Goal: Task Accomplishment & Management: Manage account settings

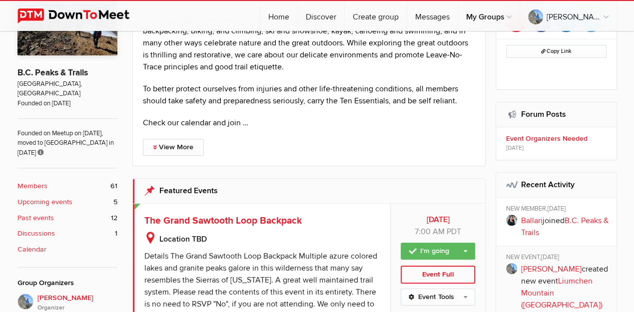
scroll to position [233, 0]
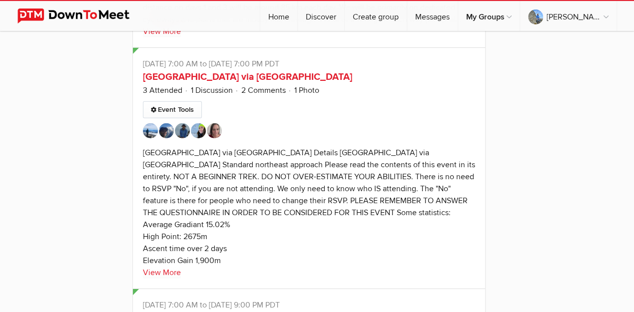
scroll to position [5357, 0]
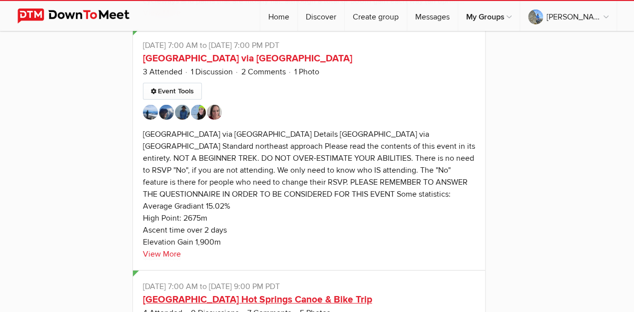
click at [295, 294] on link "[GEOGRAPHIC_DATA] Hot Springs Canoe & Bike Trip" at bounding box center [257, 300] width 229 height 12
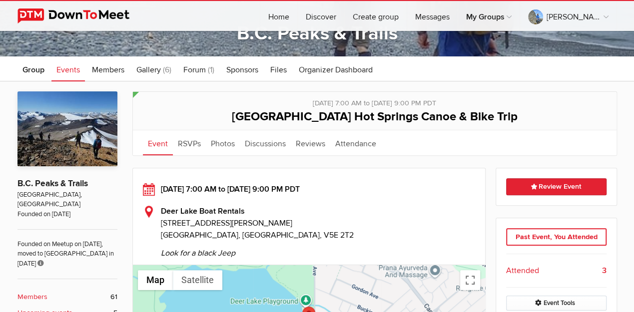
scroll to position [166, 0]
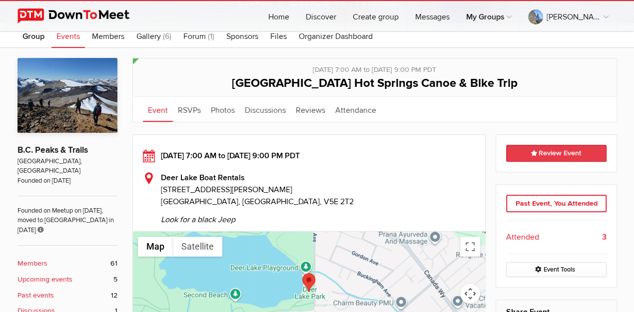
click at [543, 155] on link "Review Event" at bounding box center [556, 153] width 100 height 17
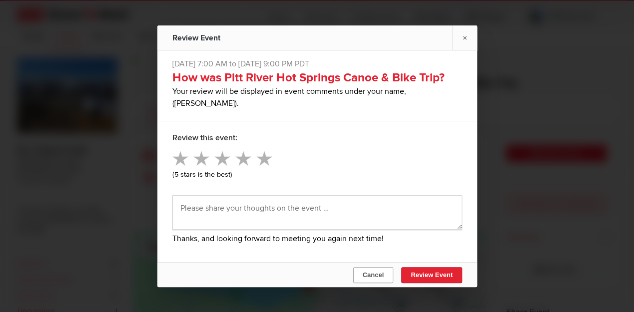
click at [381, 274] on button "Cancel" at bounding box center [373, 275] width 40 height 16
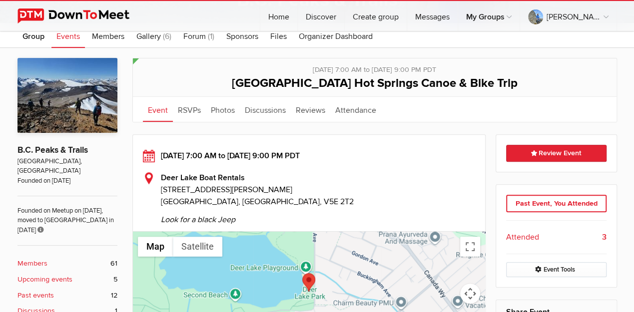
click at [292, 83] on span "[GEOGRAPHIC_DATA] Hot Springs Canoe & Bike Trip" at bounding box center [375, 83] width 286 height 14
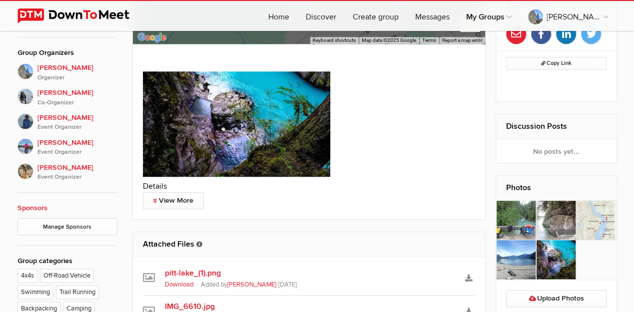
scroll to position [500, 0]
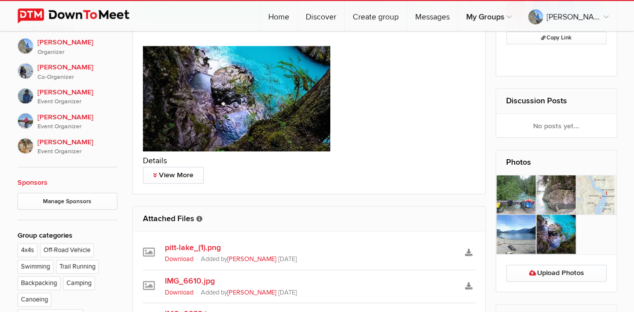
click at [146, 163] on h2 "Details" at bounding box center [309, 161] width 333 height 12
click at [177, 175] on link "View More" at bounding box center [173, 175] width 61 height 17
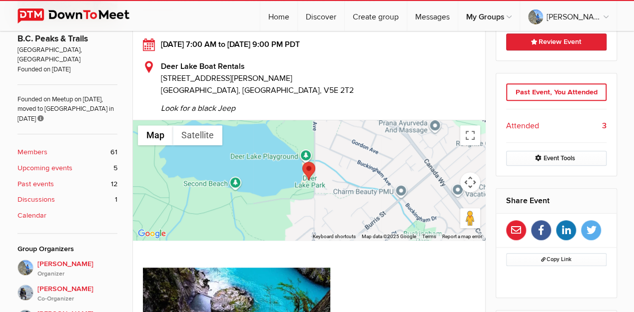
scroll to position [266, 0]
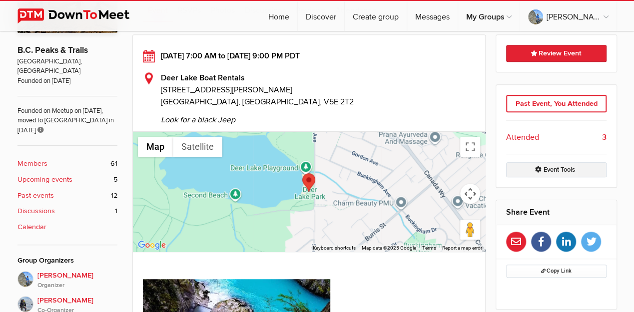
click at [547, 169] on link "Event Tools" at bounding box center [556, 169] width 100 height 15
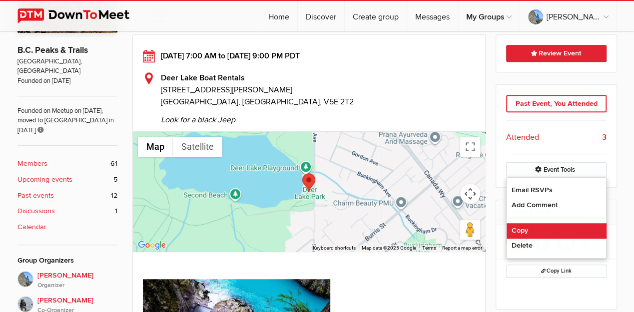
click at [515, 229] on link "Copy" at bounding box center [556, 230] width 99 height 15
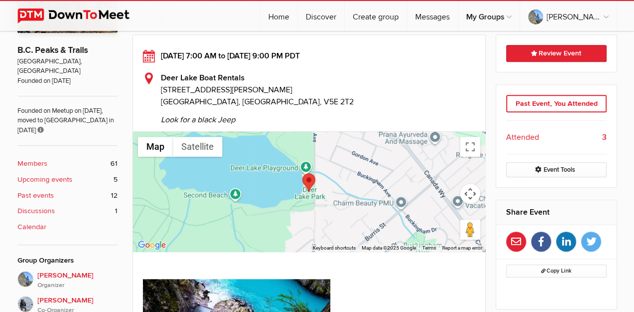
select select "Canada"
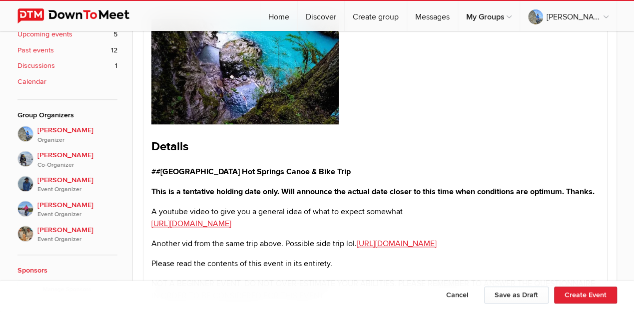
scroll to position [424, 0]
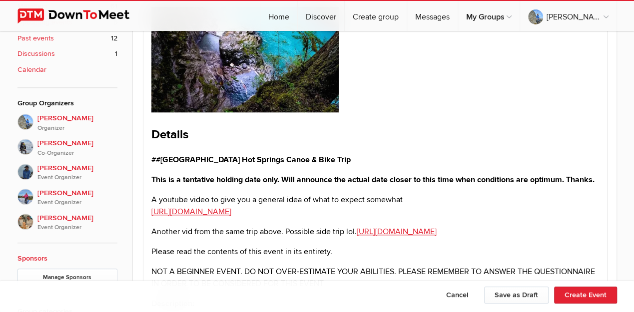
click at [214, 176] on strong "This is a tentative holding date only. Will announce the actual date closer to …" at bounding box center [372, 180] width 443 height 10
click at [153, 185] on p "This is a tentative holding date only. Will announce the actual date closer to …" at bounding box center [375, 180] width 448 height 12
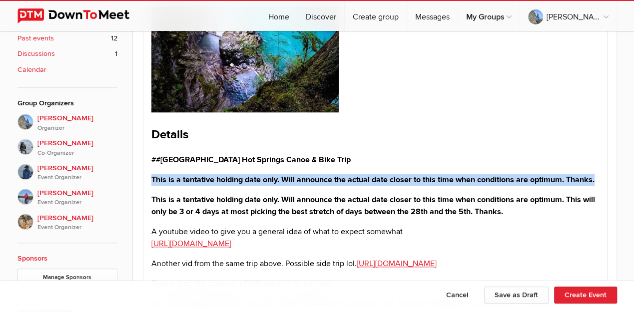
drag, startPoint x: 150, startPoint y: 174, endPoint x: 151, endPoint y: 199, distance: 25.0
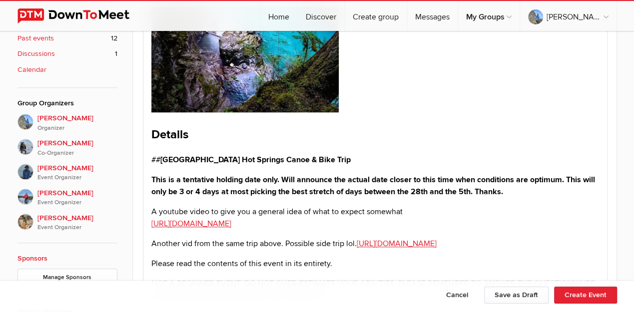
click at [316, 158] on p "## Pitt River Hot Springs Canoe & Bike Trip" at bounding box center [375, 160] width 448 height 12
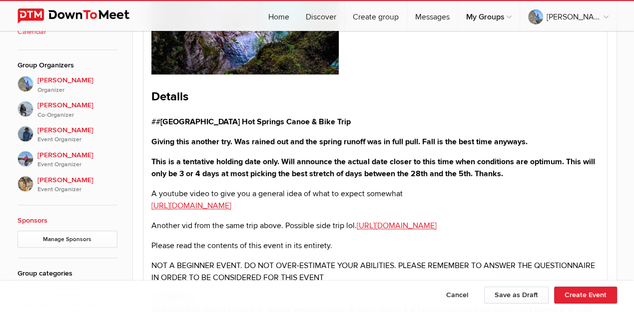
scroll to position [524, 0]
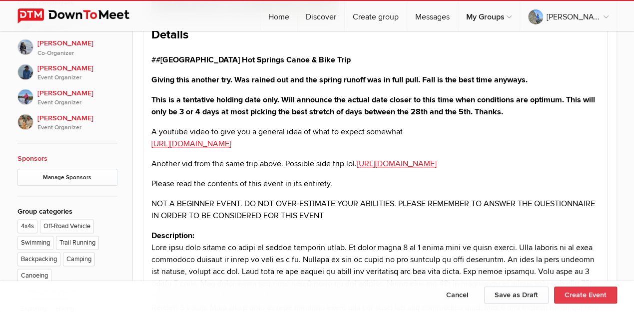
click at [577, 294] on button "Create Event" at bounding box center [585, 295] width 63 height 17
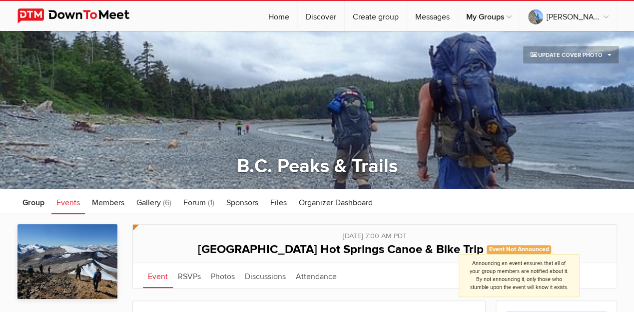
click at [487, 250] on span "Event Not Announced Announcing an event ensures that all of your group members …" at bounding box center [519, 249] width 65 height 8
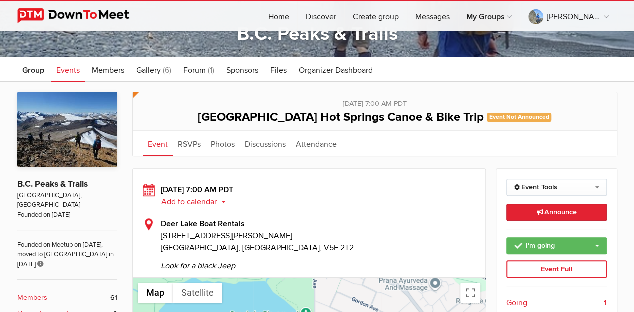
scroll to position [133, 0]
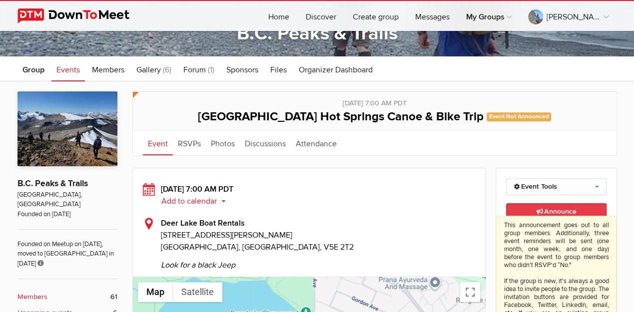
click at [552, 211] on span "Announce This announcement goes out to all group members. Additionally, three e…" at bounding box center [556, 211] width 40 height 8
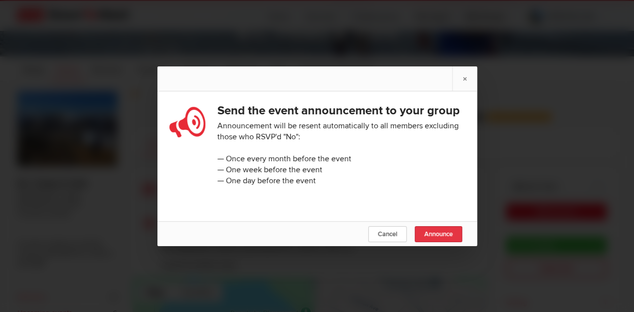
click at [433, 238] on span "Announce" at bounding box center [438, 234] width 28 height 8
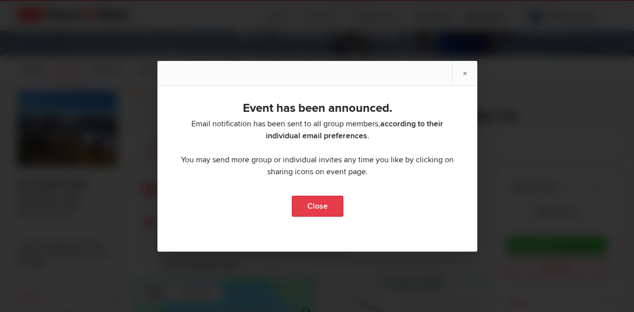
click at [310, 201] on link "Close" at bounding box center [316, 206] width 51 height 21
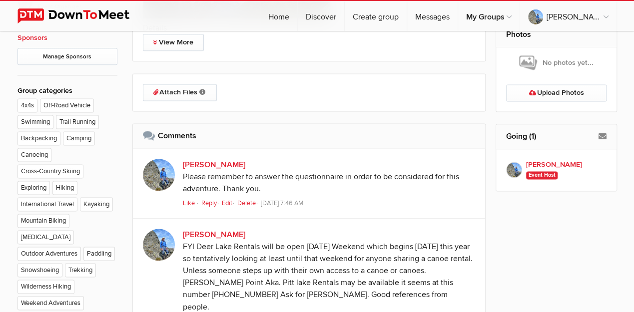
scroll to position [633, 0]
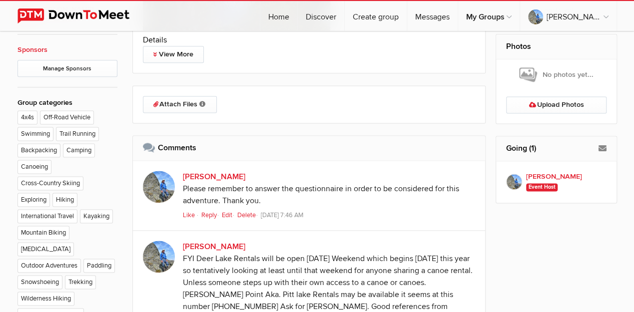
click at [194, 148] on h2 "Comments" at bounding box center [309, 148] width 333 height 24
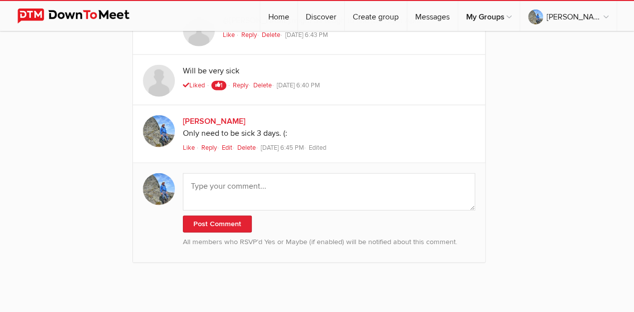
scroll to position [1224, 0]
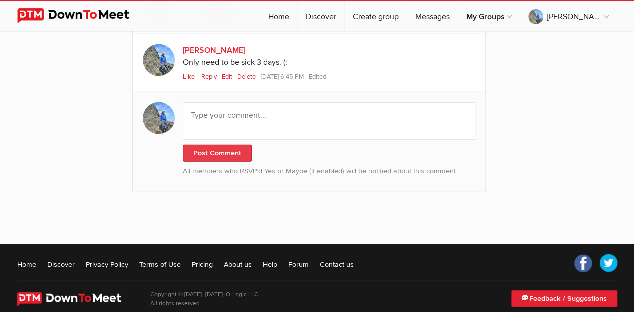
click at [207, 145] on button "Post Comment" at bounding box center [217, 153] width 69 height 17
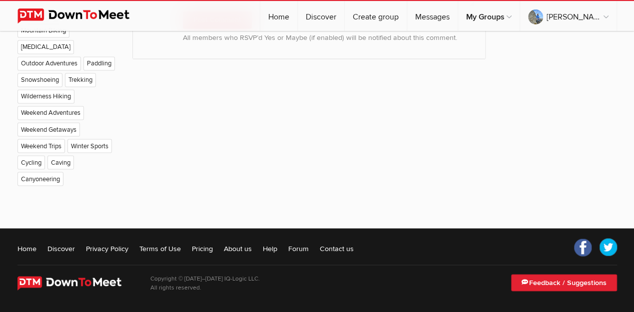
scroll to position [715, 0]
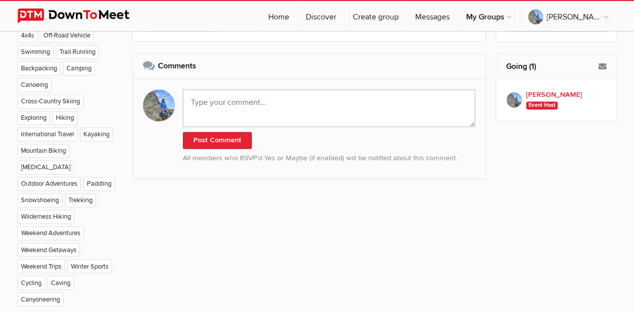
click at [224, 92] on textarea at bounding box center [329, 107] width 293 height 37
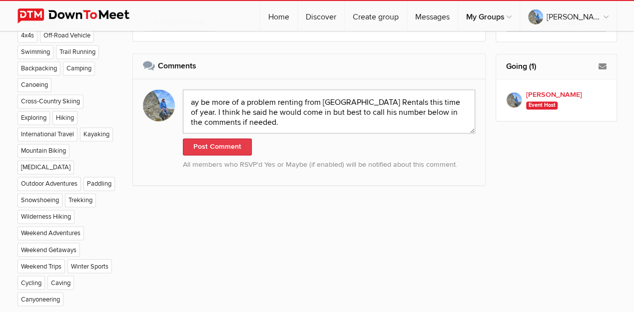
type textarea "ay be more of a problem renting from Deer Lake Rentals this time of year. I thi…"
click at [210, 142] on button "Post Comment" at bounding box center [217, 146] width 69 height 17
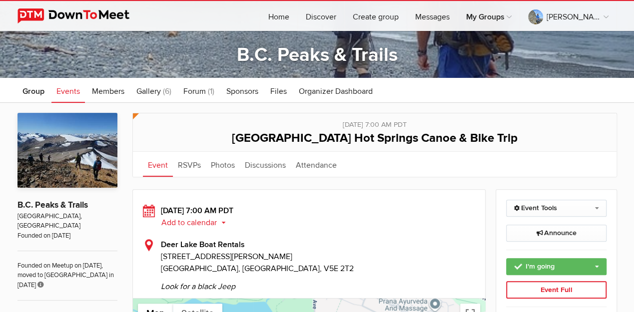
scroll to position [100, 0]
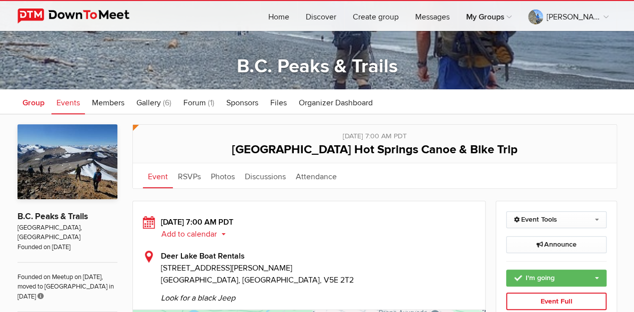
click at [29, 104] on span "Group" at bounding box center [33, 103] width 22 height 10
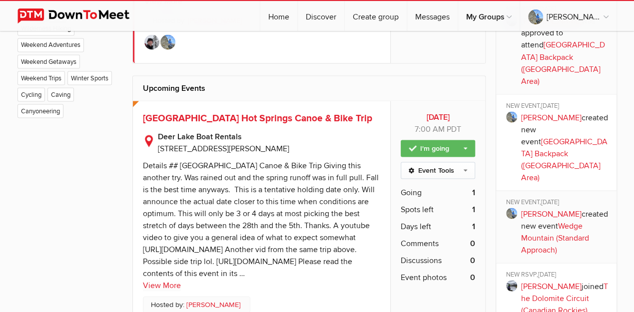
scroll to position [899, 0]
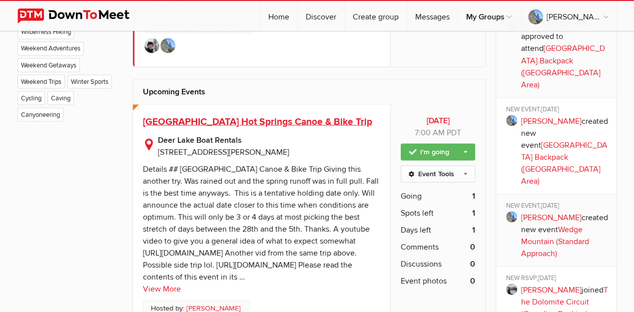
click at [297, 120] on span "[GEOGRAPHIC_DATA] Hot Springs Canoe & Bike Trip" at bounding box center [257, 121] width 229 height 12
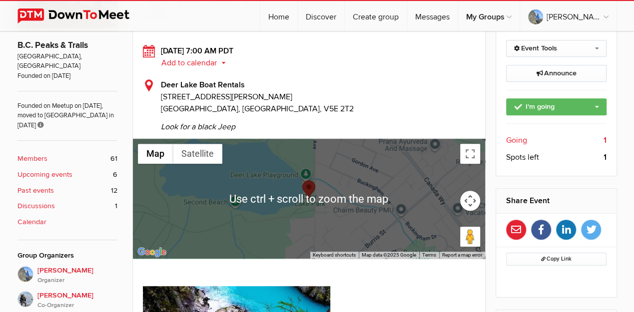
scroll to position [266, 0]
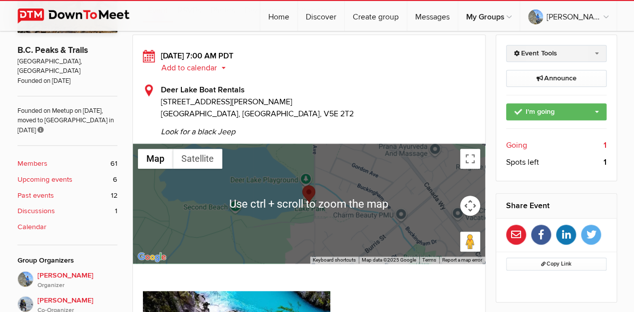
click at [544, 48] on link "Event Tools" at bounding box center [556, 53] width 100 height 17
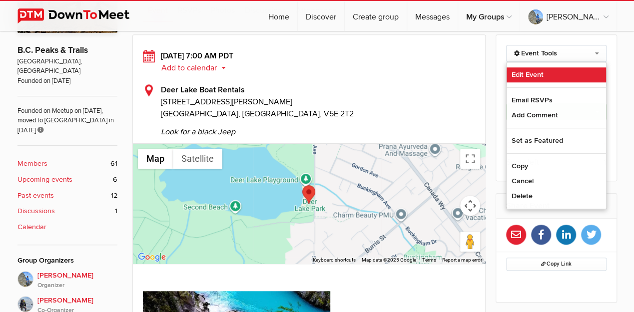
click at [547, 74] on link "Edit Event" at bounding box center [556, 74] width 99 height 15
select select "Canada"
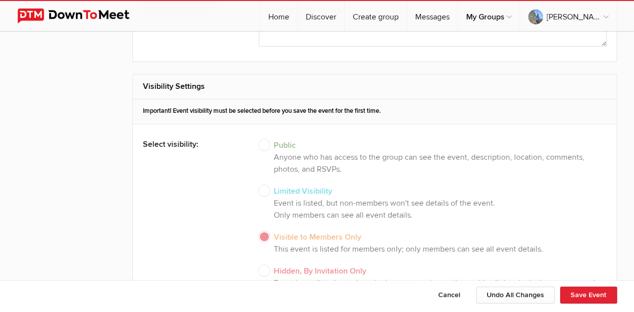
scroll to position [1999, 0]
click at [268, 141] on div "Public Anyone who has access to the group can see the event, description, locat…" at bounding box center [433, 222] width 348 height 181
click at [262, 141] on div "Public Anyone who has access to the group can see the event, description, locat…" at bounding box center [433, 222] width 348 height 181
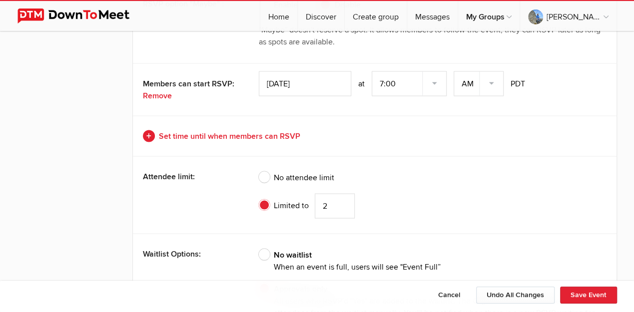
scroll to position [2798, 0]
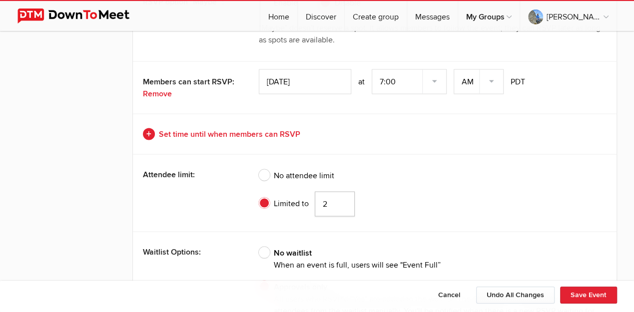
click at [325, 196] on input "2" at bounding box center [335, 203] width 40 height 25
click at [342, 195] on input "3" at bounding box center [335, 203] width 40 height 25
click at [341, 200] on input "2" at bounding box center [335, 203] width 40 height 25
type input "1"
click at [341, 200] on input "1" at bounding box center [335, 203] width 40 height 25
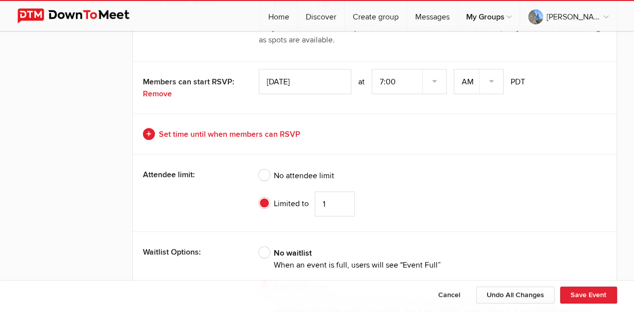
click at [242, 164] on div "Attendee limit: No attendee limit Limited to 1" at bounding box center [375, 192] width 484 height 77
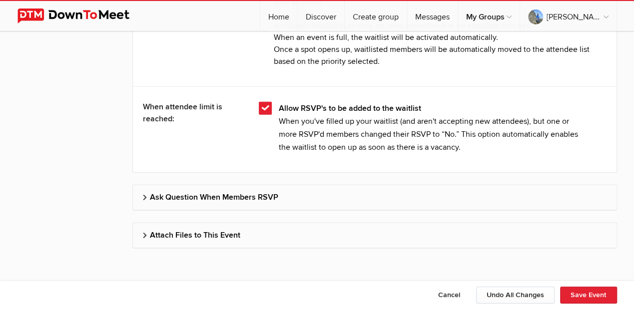
scroll to position [3118, 0]
click at [265, 189] on h2 "Ask Question When Members RSVP" at bounding box center [375, 197] width 464 height 24
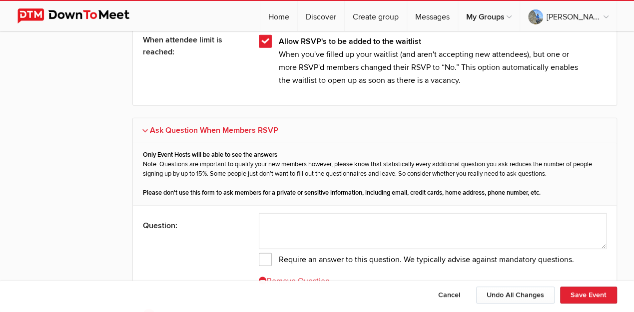
scroll to position [3218, 0]
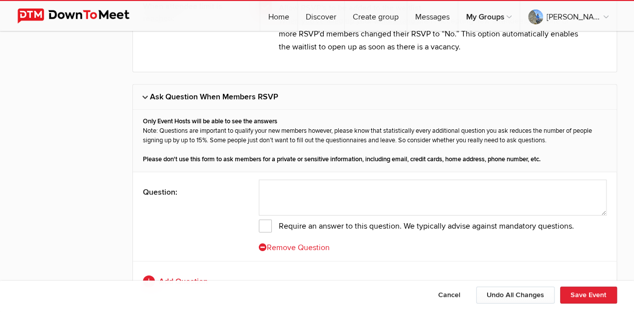
click at [268, 220] on span "Require an answer to this question. We typically advise against mandatory quest…" at bounding box center [416, 226] width 315 height 13
click at [0, 0] on input "Require an answer to this question. We typically advise against mandatory quest…" at bounding box center [0, 0] width 0 height 0
click at [267, 180] on textarea at bounding box center [433, 198] width 348 height 36
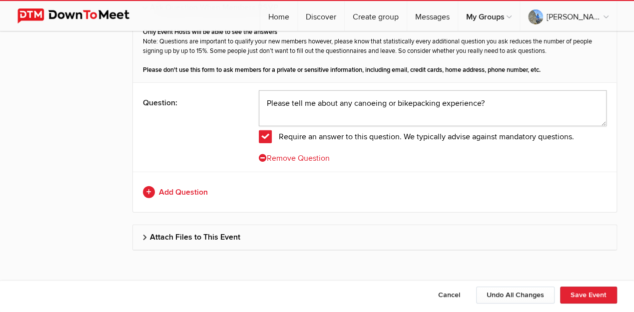
scroll to position [3310, 0]
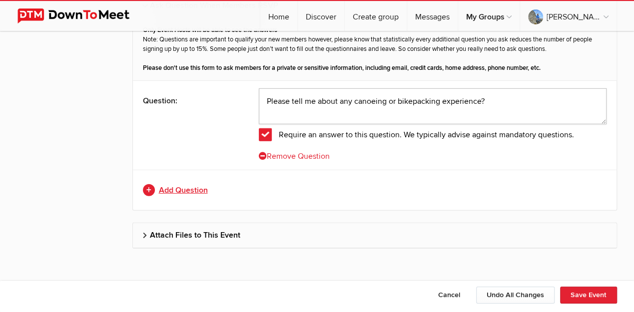
type textarea "Please tell me about any canoeing or bikepacking experience?"
click at [179, 184] on link "Add Question" at bounding box center [375, 190] width 464 height 12
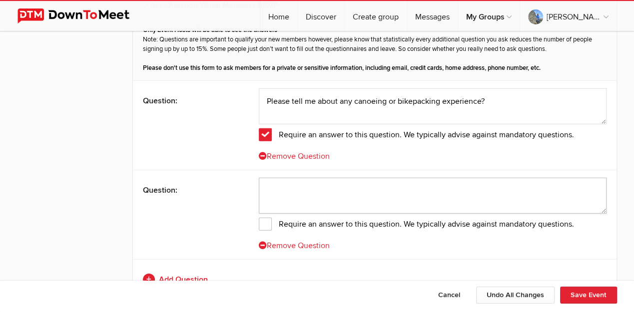
click at [264, 178] on textarea at bounding box center [433, 196] width 348 height 36
click at [432, 183] on textarea "Do you have a canoe plus safety gear paddles, tc?" at bounding box center [433, 196] width 348 height 36
click at [397, 182] on textarea "Do you have a canoe plus safety gear paddles, etc?" at bounding box center [433, 196] width 348 height 36
type textarea "Do you have a canoe plus safety gear, paddles, etc?"
click at [265, 218] on span "Require an answer to this question. We typically advise against mandatory quest…" at bounding box center [416, 224] width 315 height 13
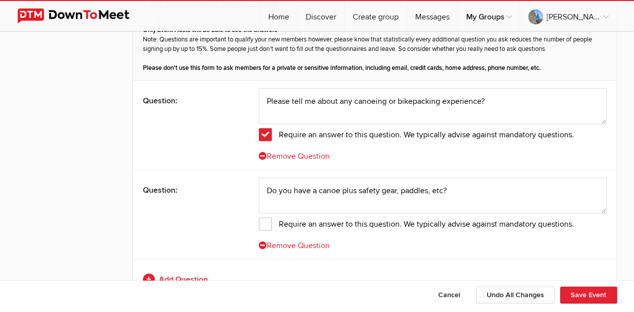
click at [0, 0] on input "Require an answer to this question. We typically advise against mandatory quest…" at bounding box center [0, 0] width 0 height 0
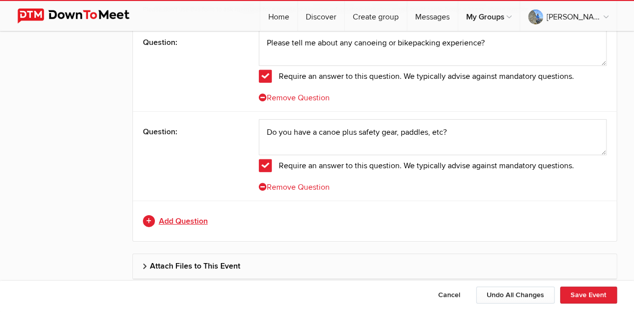
scroll to position [3399, 0]
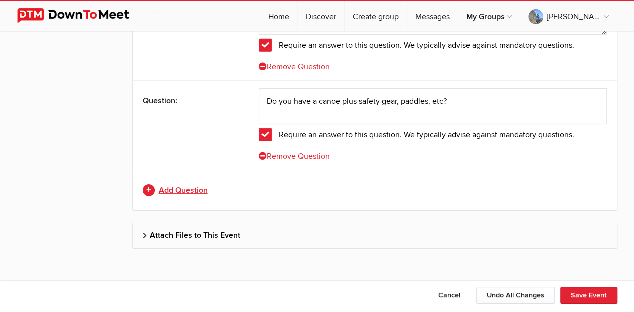
click at [183, 184] on link "Add Question" at bounding box center [375, 190] width 464 height 12
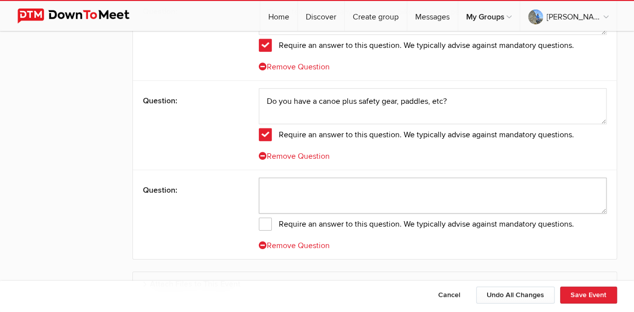
click at [282, 184] on textarea at bounding box center [433, 196] width 348 height 36
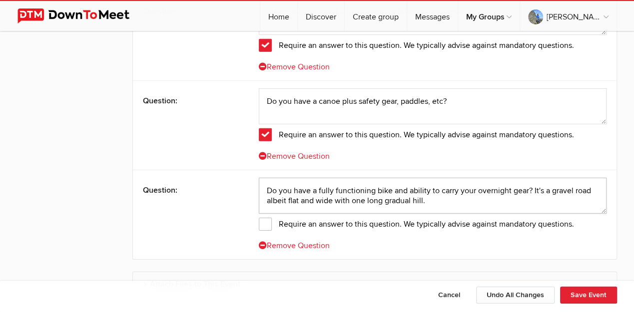
type textarea "Do you have a fully functioning bike and ability to carry your overnight gear? …"
click at [264, 221] on span "Require an answer to this question. We typically advise against mandatory quest…" at bounding box center [416, 224] width 315 height 13
click at [0, 0] on input "Require an answer to this question. We typically advise against mandatory quest…" at bounding box center [0, 0] width 0 height 0
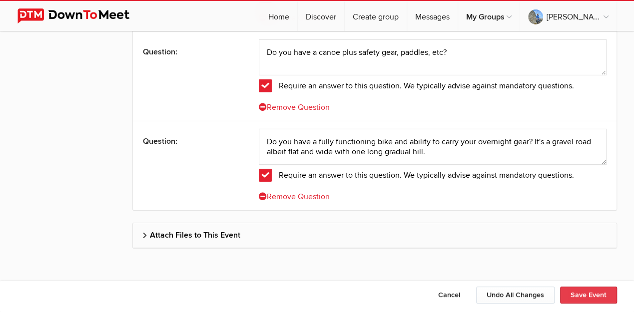
click at [597, 297] on button "Save Event" at bounding box center [588, 295] width 57 height 17
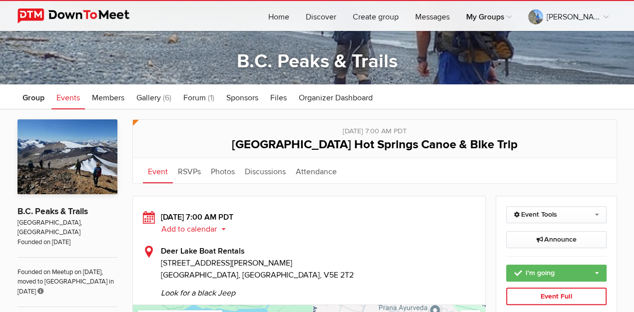
scroll to position [133, 0]
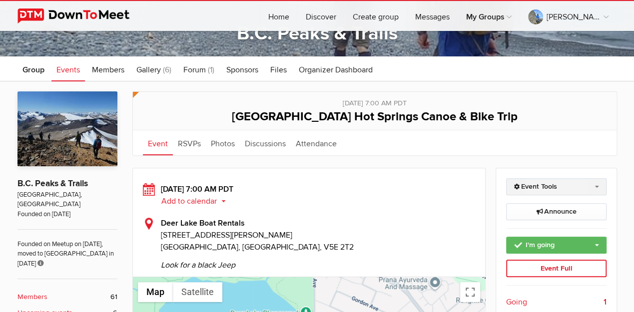
click at [533, 186] on link "Event Tools" at bounding box center [556, 186] width 100 height 17
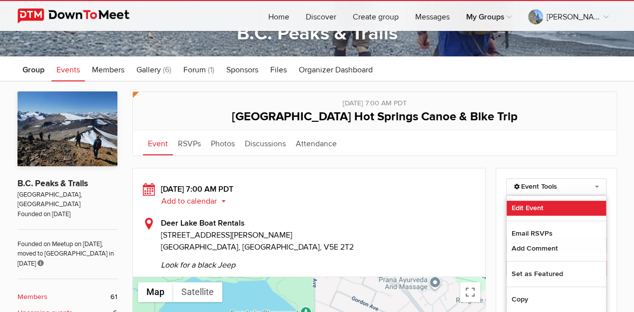
click at [531, 204] on link "Edit Event" at bounding box center [556, 208] width 99 height 15
select select "Canada"
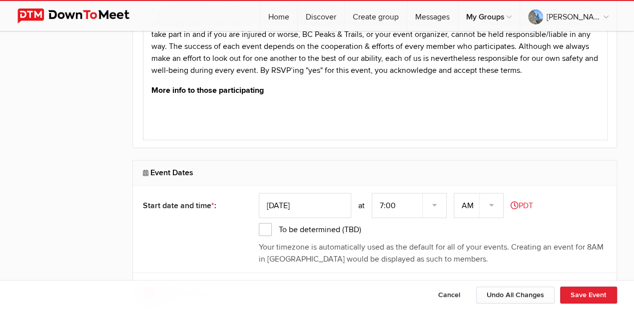
scroll to position [1066, 0]
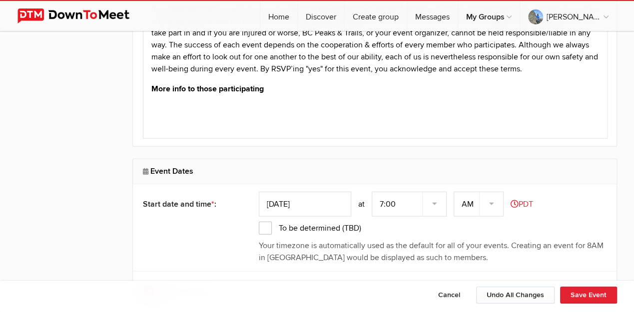
click at [285, 200] on input "Sep 1, 2025" at bounding box center [305, 204] width 92 height 25
click at [266, 223] on span "To be determined (TBD)" at bounding box center [310, 228] width 102 height 13
click at [0, 0] on input "To be determined (TBD)" at bounding box center [0, 0] width 0 height 0
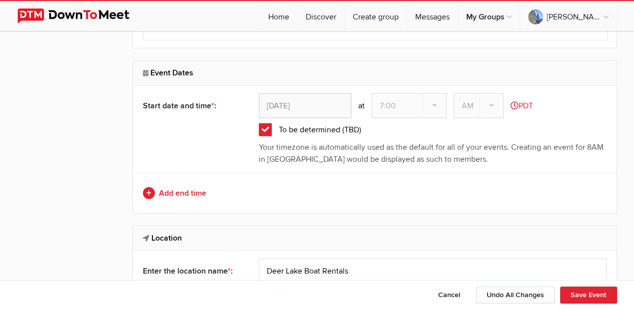
scroll to position [1132, 0]
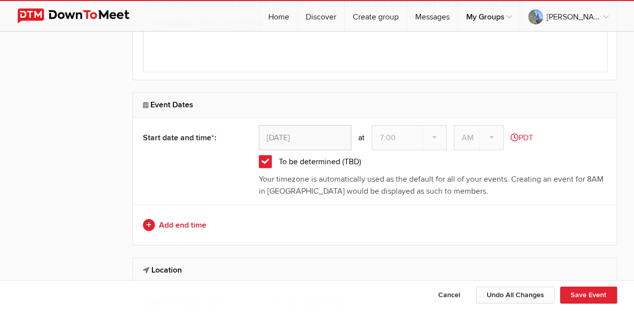
click at [277, 135] on div "Sep 27, 2025" at bounding box center [305, 137] width 92 height 25
click at [299, 136] on div "Sep 27, 2025" at bounding box center [305, 137] width 92 height 25
click at [266, 160] on span "To be determined (TBD)" at bounding box center [310, 161] width 102 height 13
click at [0, 0] on input "To be determined (TBD)" at bounding box center [0, 0] width 0 height 0
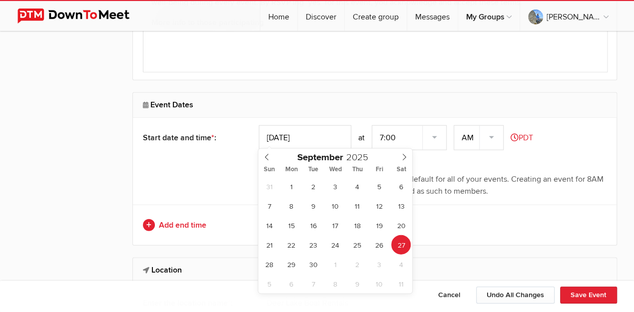
click at [291, 135] on input "Sep 27, 2025" at bounding box center [305, 137] width 92 height 25
type input "Sep 28, 2025"
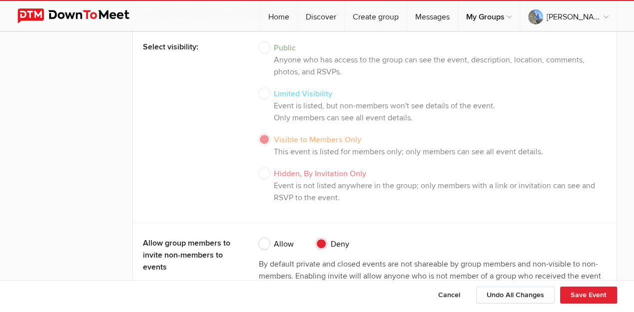
scroll to position [2099, 0]
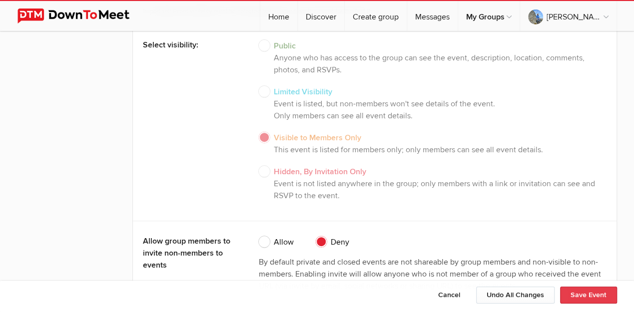
click at [580, 294] on button "Save Event" at bounding box center [588, 295] width 57 height 17
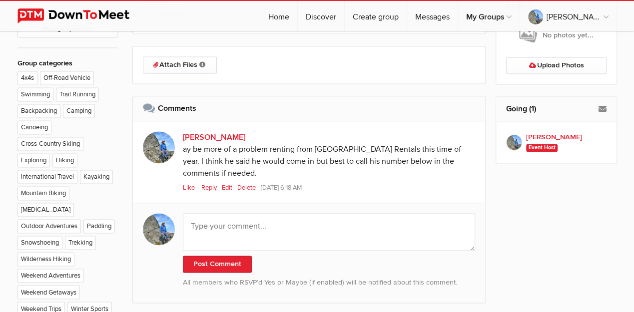
scroll to position [666, 0]
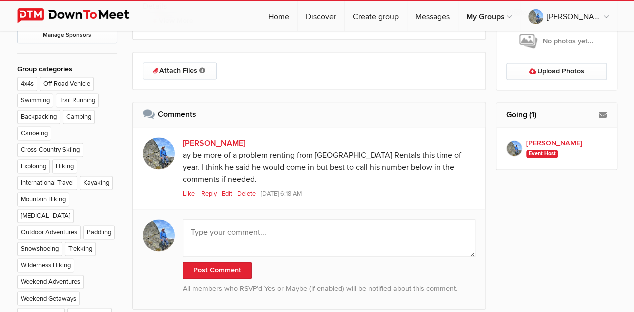
click at [184, 114] on h2 "Comments" at bounding box center [309, 114] width 333 height 24
click at [223, 116] on h2 "Comments" at bounding box center [309, 114] width 333 height 24
click at [213, 225] on textarea at bounding box center [329, 237] width 293 height 37
paste textarea "Phone: (604) 521-3183"
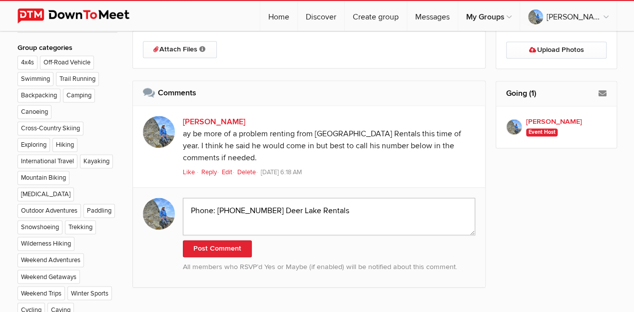
scroll to position [700, 0]
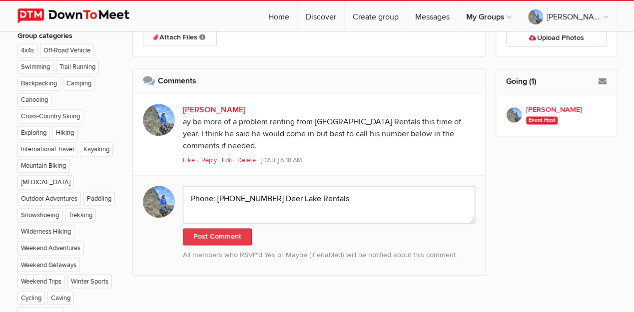
type textarea "Phone: (604) 521-3183 Deer Lake Rentals"
click at [209, 239] on button "Post Comment" at bounding box center [217, 236] width 69 height 17
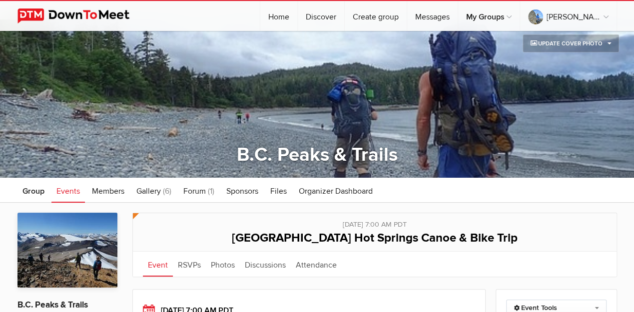
scroll to position [0, 0]
